Goal: Find specific page/section: Find specific page/section

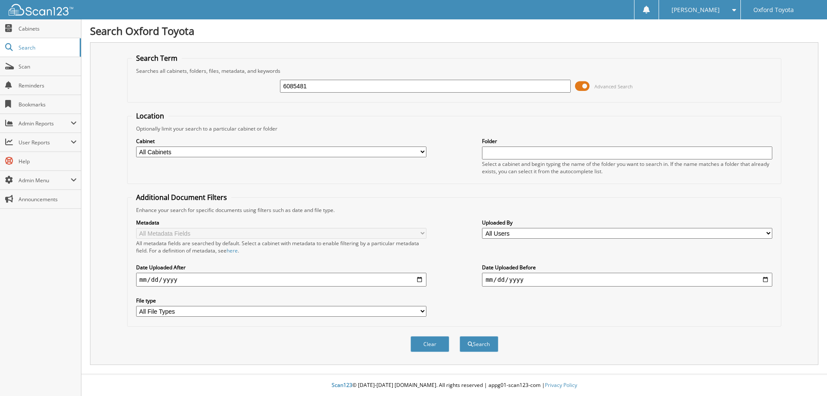
type input "6085481"
click at [459, 336] on button "Search" at bounding box center [478, 344] width 39 height 16
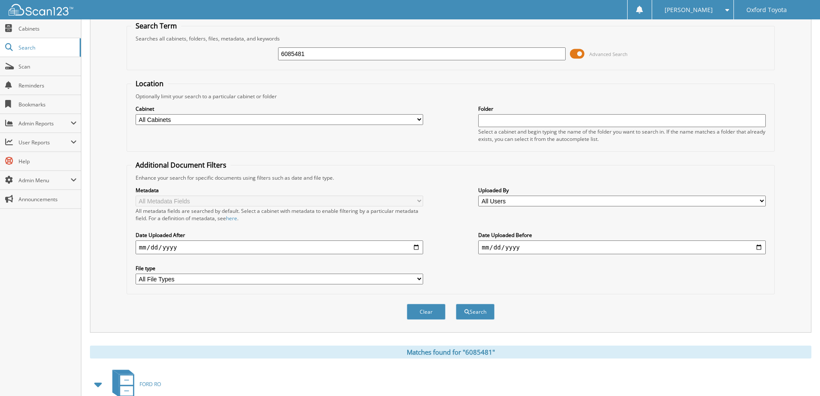
scroll to position [119, 0]
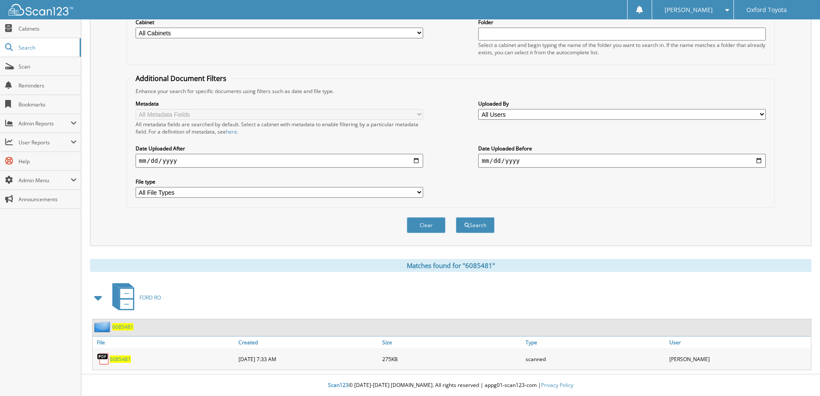
click at [120, 360] on span "6085481" at bounding box center [120, 358] width 21 height 7
click at [127, 361] on span "6085481" at bounding box center [120, 358] width 21 height 7
click at [116, 359] on span "6085481" at bounding box center [120, 358] width 21 height 7
